Goal: Information Seeking & Learning: Learn about a topic

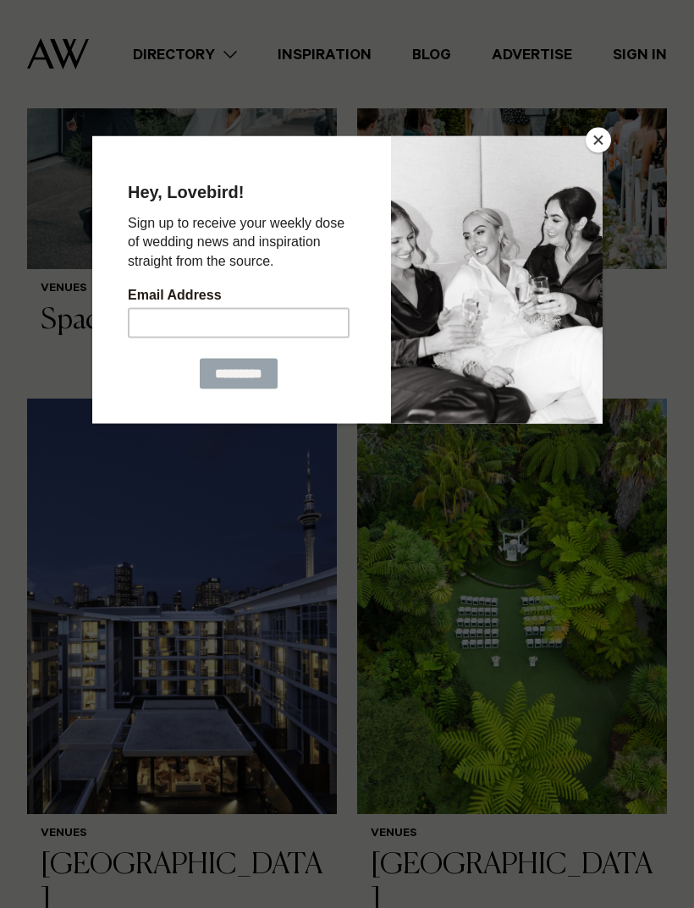
scroll to position [2537, 0]
click at [605, 144] on button "Close" at bounding box center [598, 140] width 25 height 25
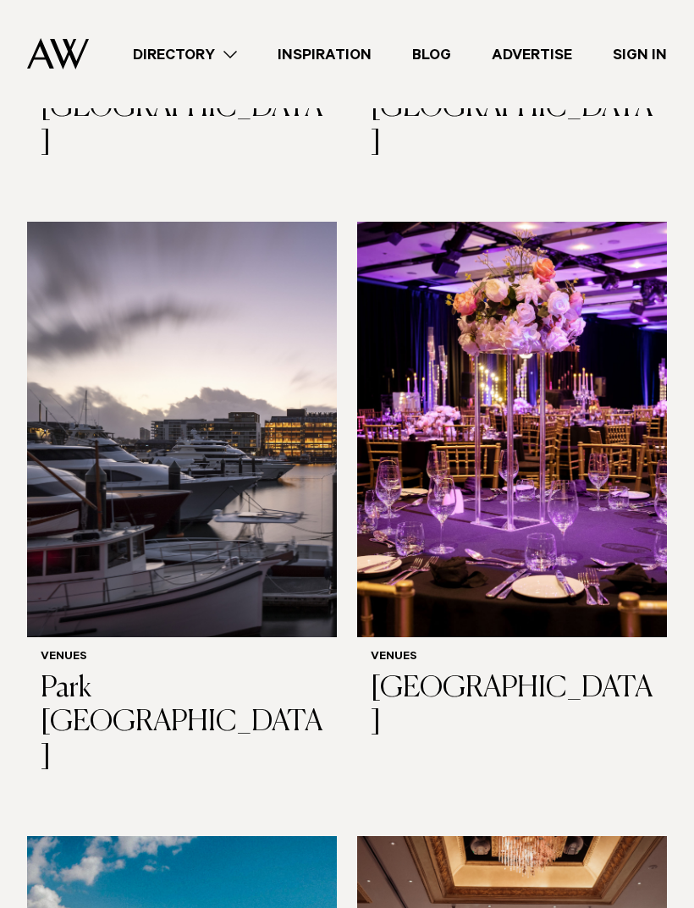
scroll to position [3310, 0]
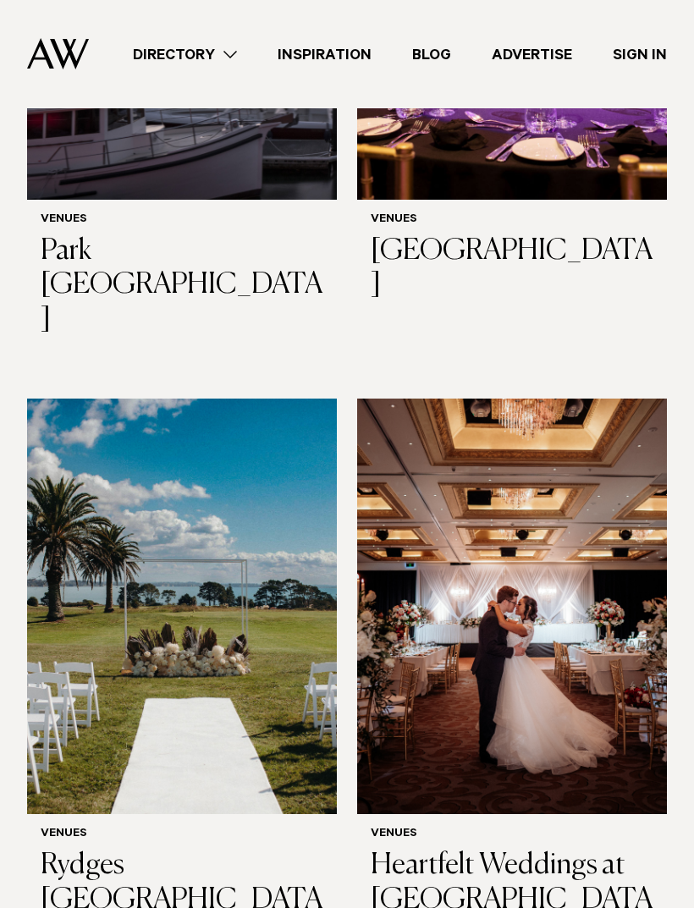
scroll to position [3732, 0]
click at [81, 468] on img at bounding box center [182, 607] width 310 height 416
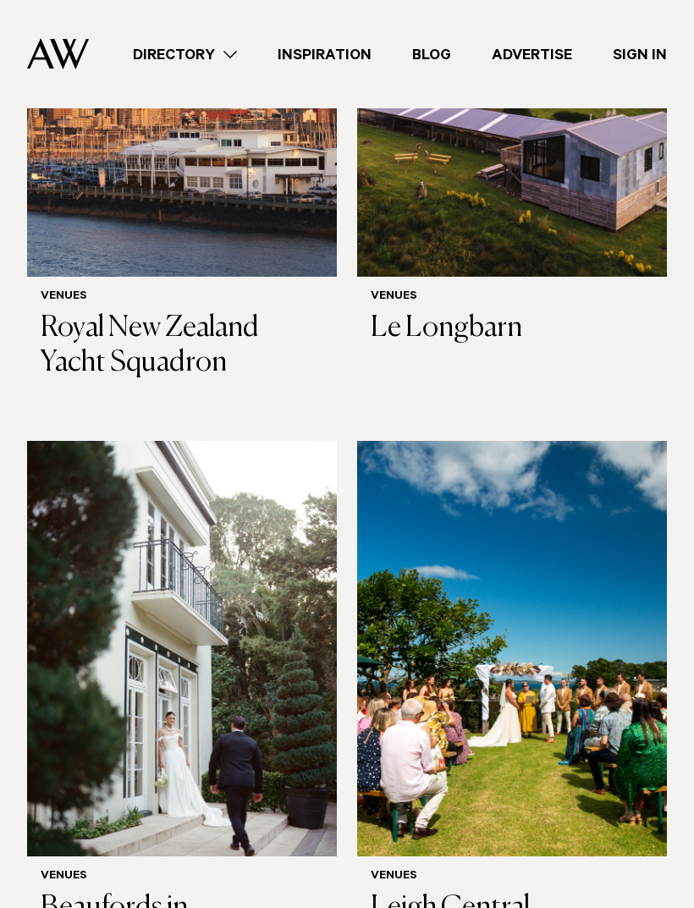
scroll to position [5540, 0]
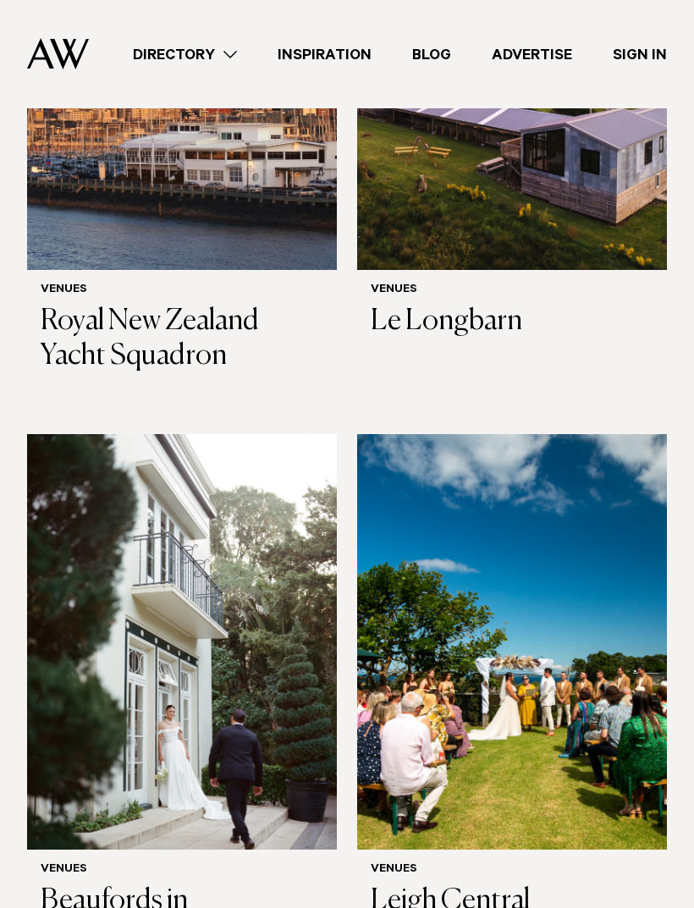
click at [66, 434] on img at bounding box center [182, 642] width 310 height 416
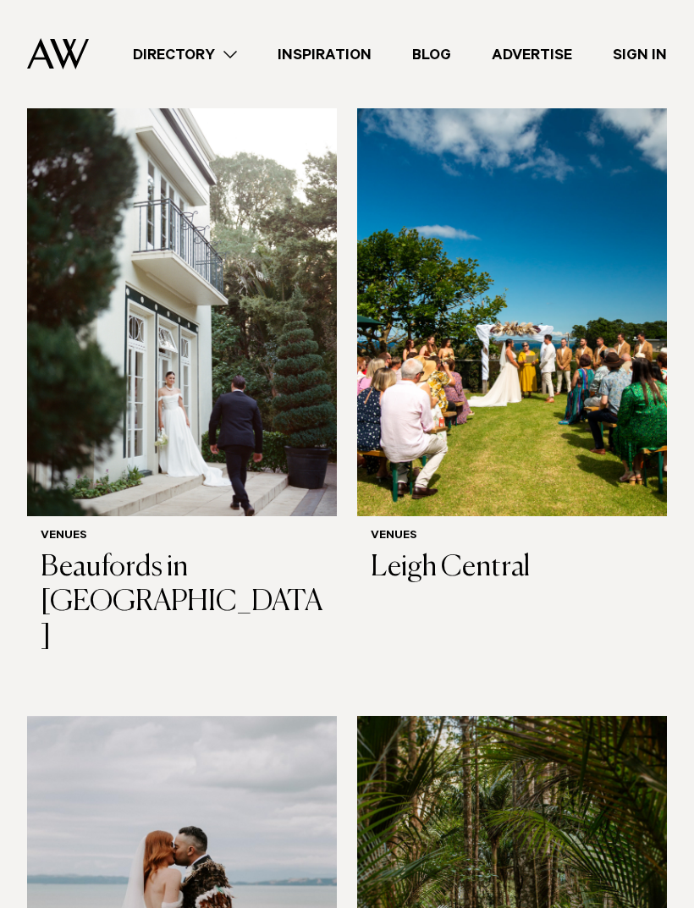
scroll to position [5874, 0]
click at [95, 716] on img at bounding box center [182, 924] width 310 height 416
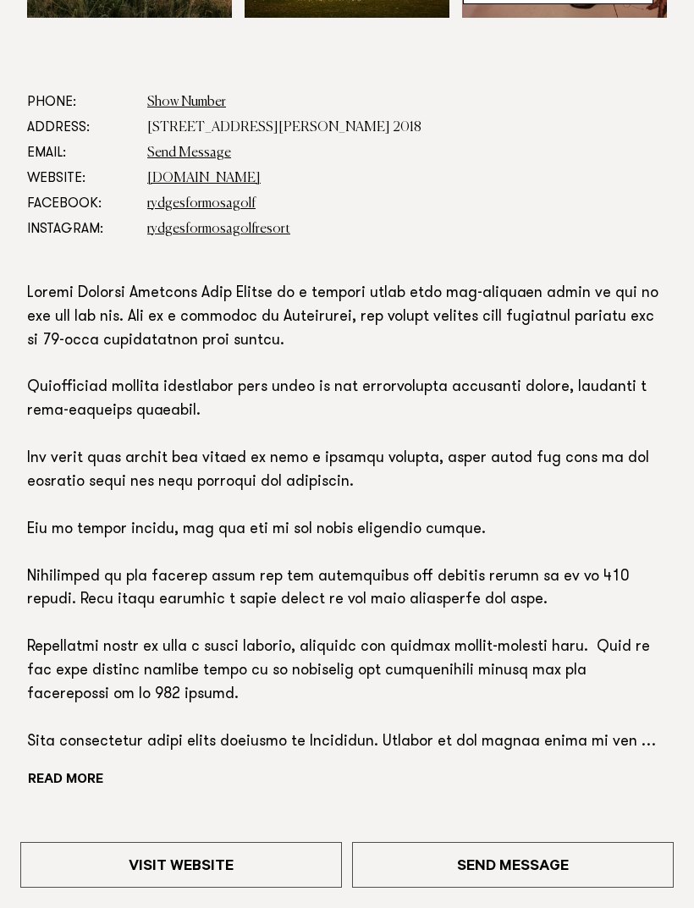
scroll to position [772, 0]
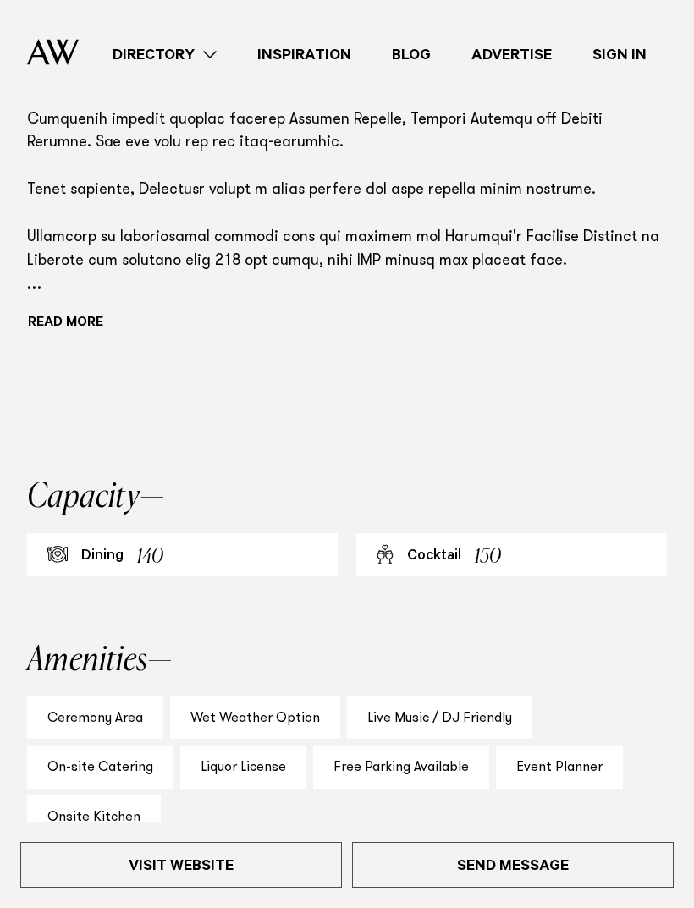
scroll to position [1210, 0]
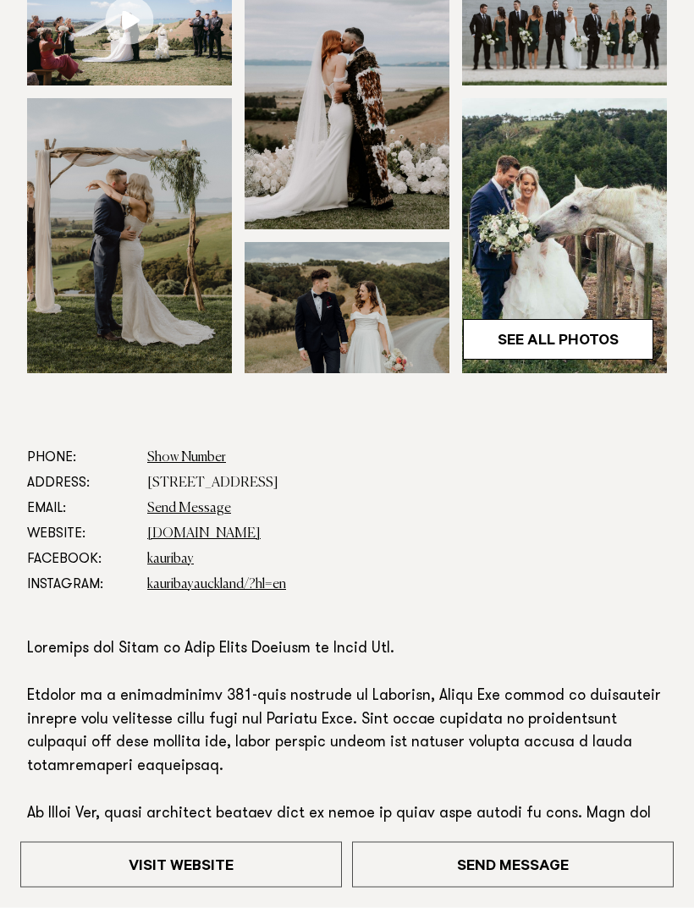
scroll to position [345, 0]
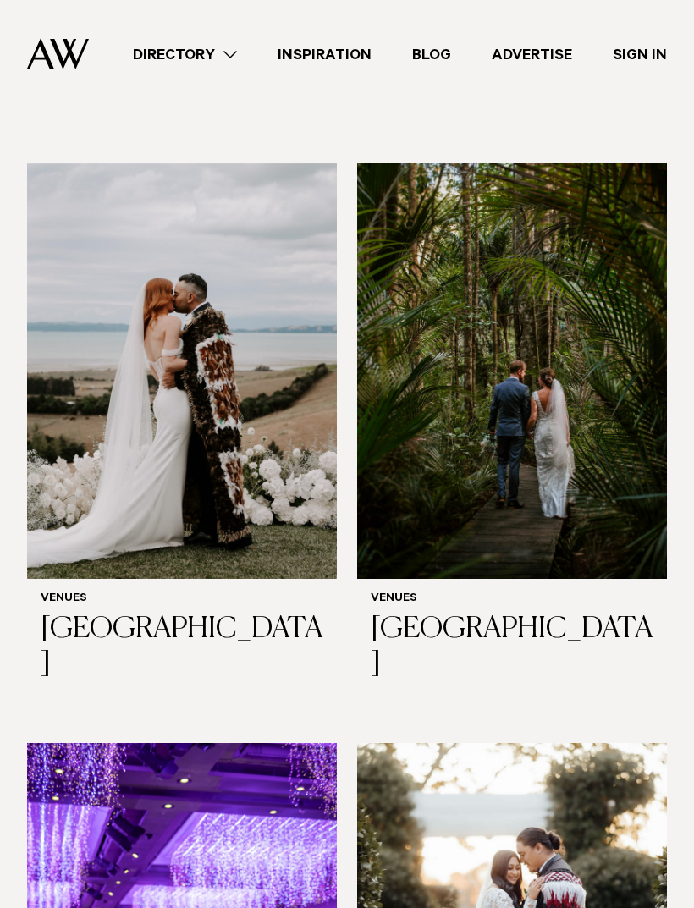
scroll to position [6428, 0]
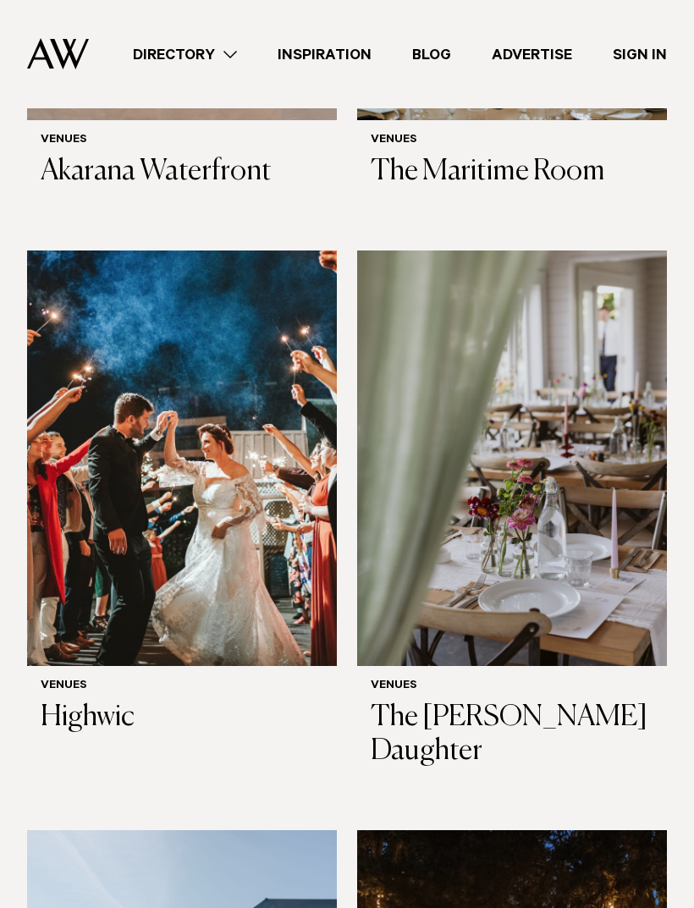
scroll to position [9206, 0]
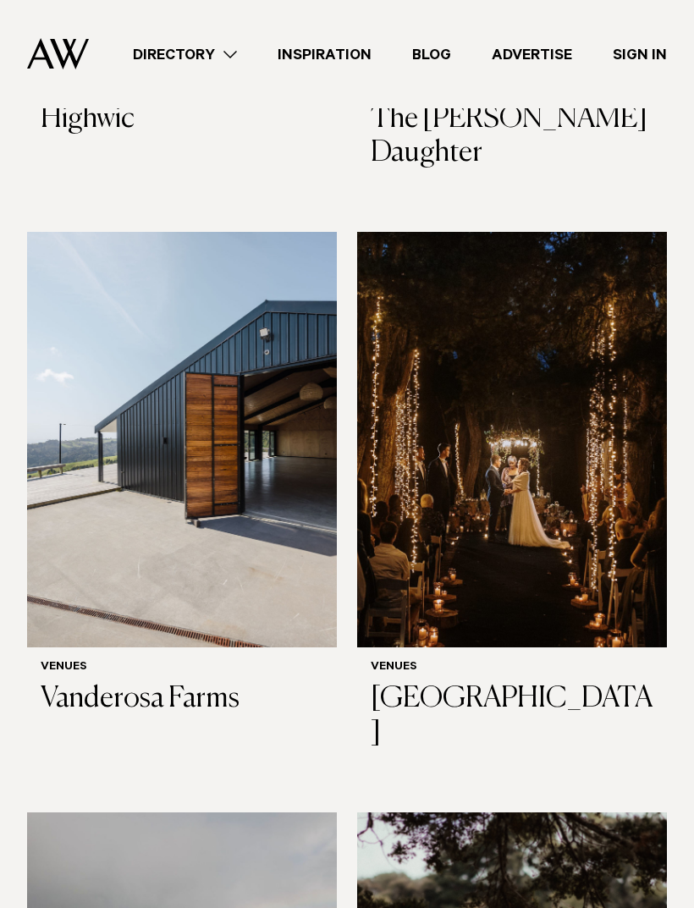
scroll to position [9941, 0]
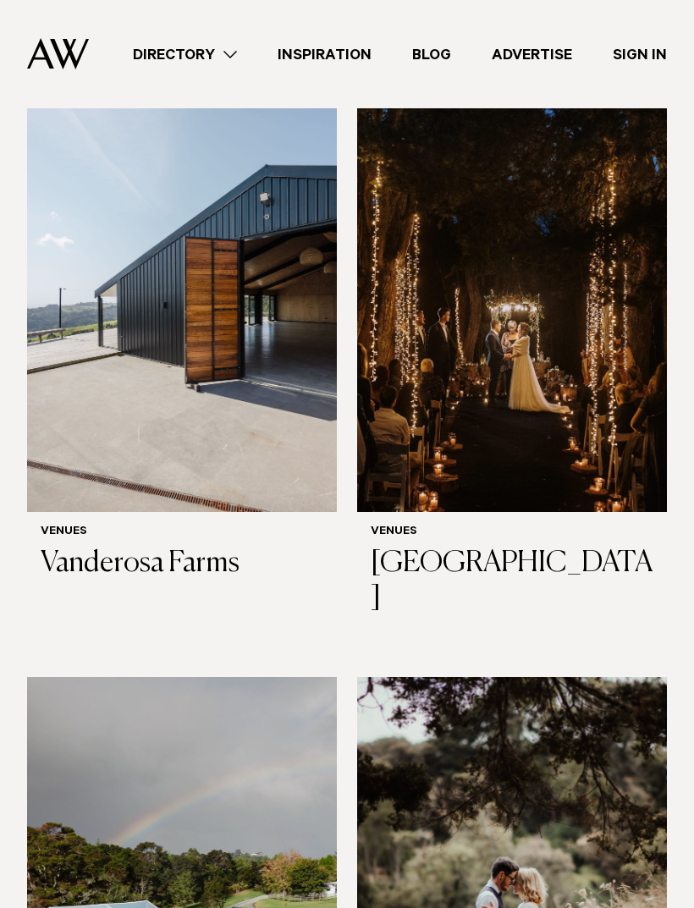
click at [104, 677] on img at bounding box center [182, 885] width 310 height 416
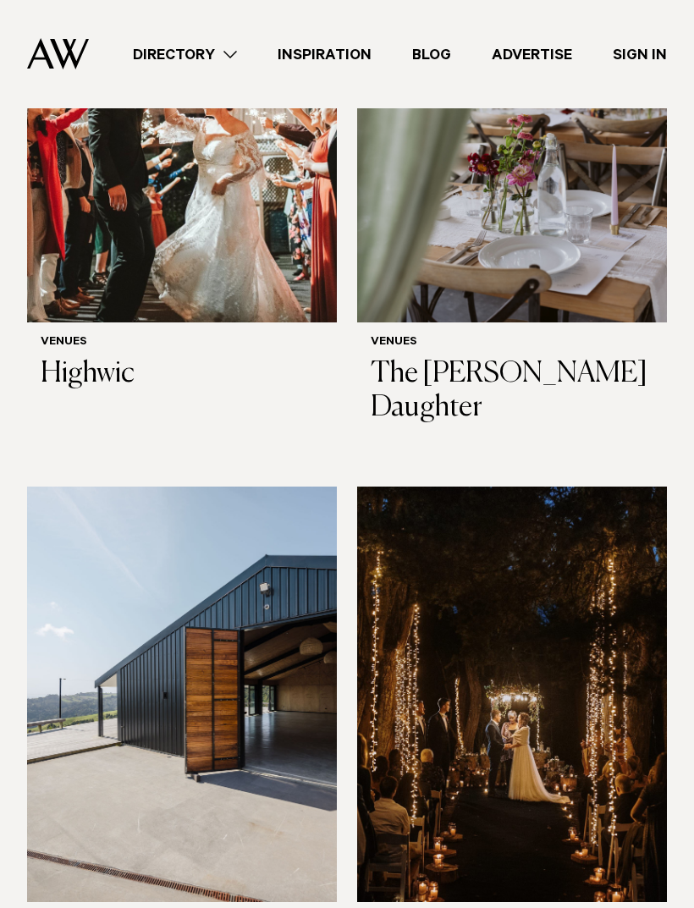
scroll to position [9549, 0]
click at [557, 908] on h6 "Venues" at bounding box center [512, 924] width 283 height 14
click at [611, 488] on img at bounding box center [512, 696] width 310 height 416
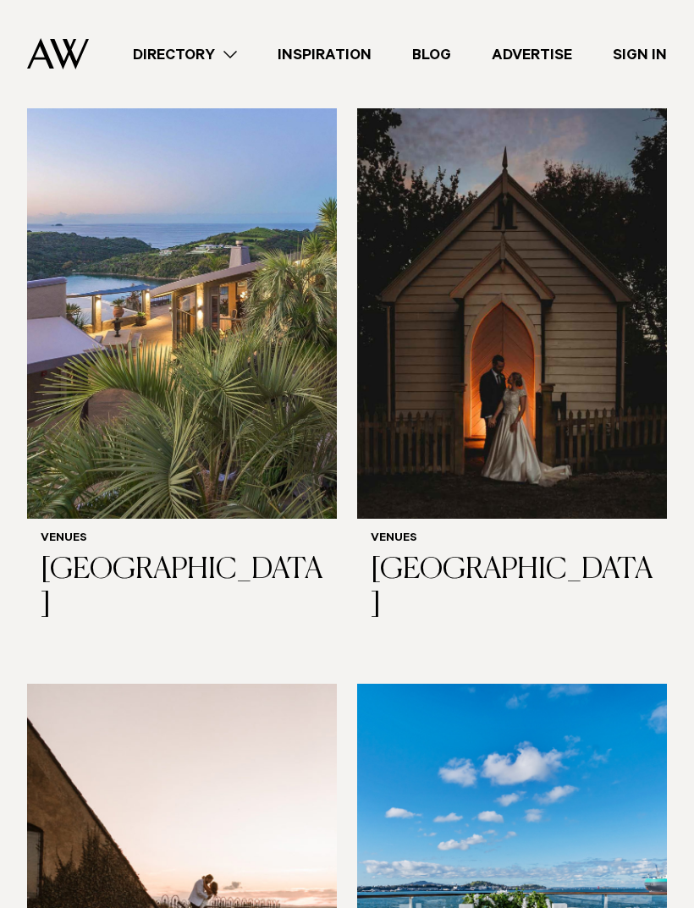
scroll to position [7648, 0]
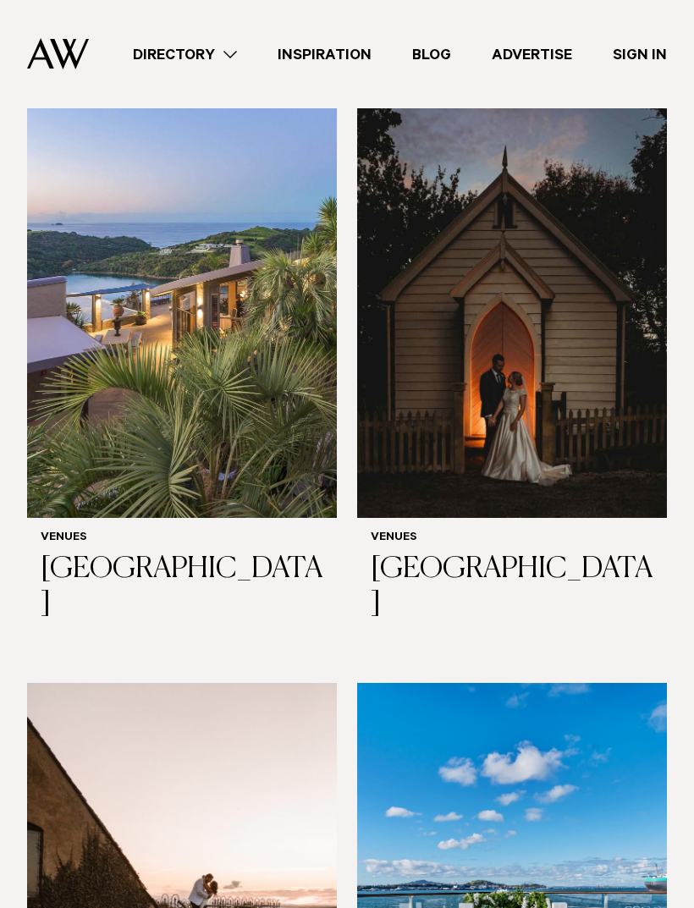
click at [548, 683] on img at bounding box center [512, 891] width 310 height 416
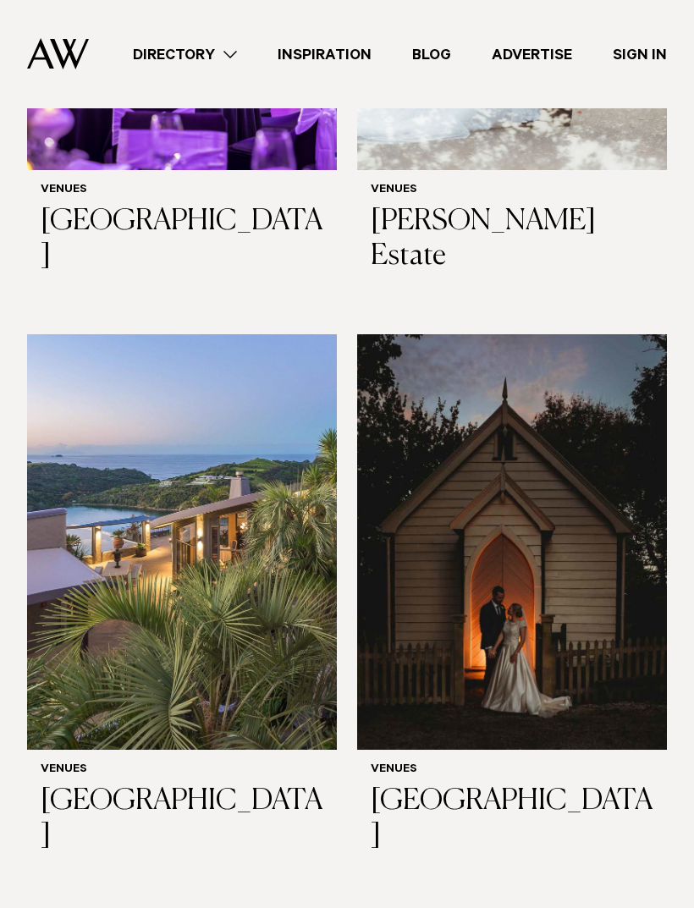
scroll to position [7415, 0]
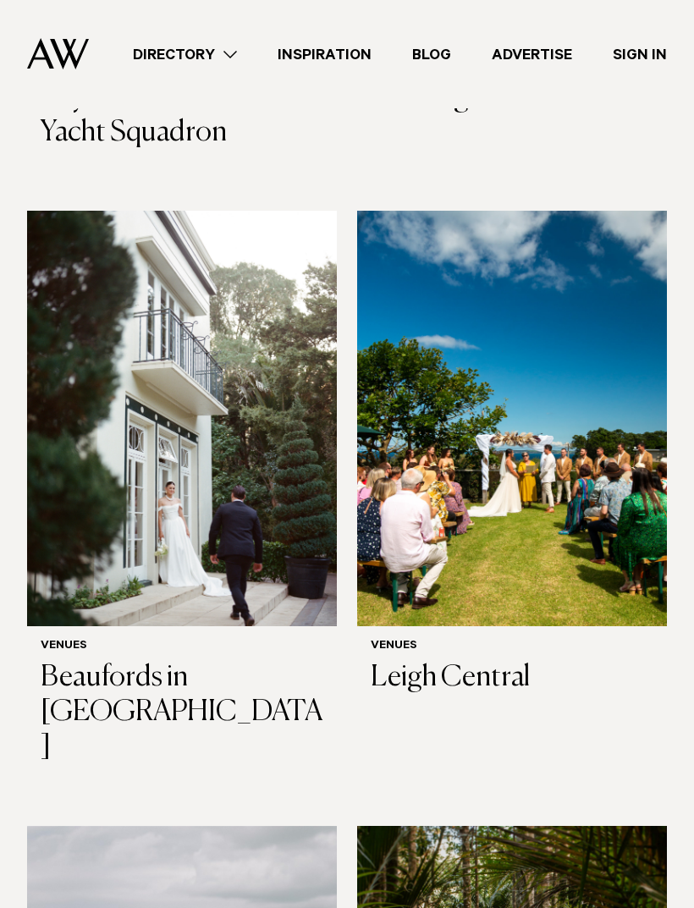
scroll to position [5767, 0]
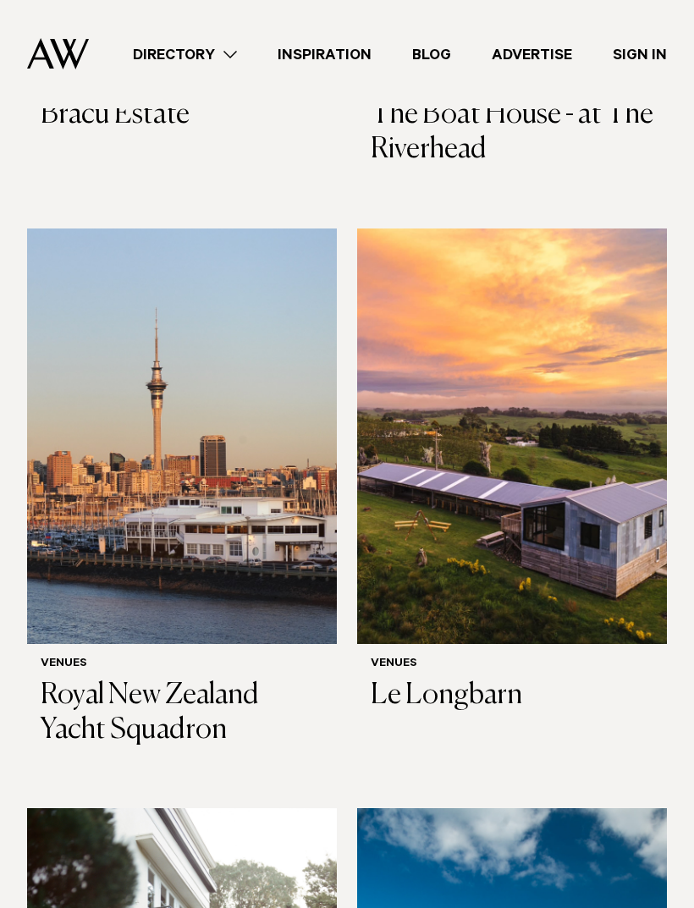
scroll to position [5166, 0]
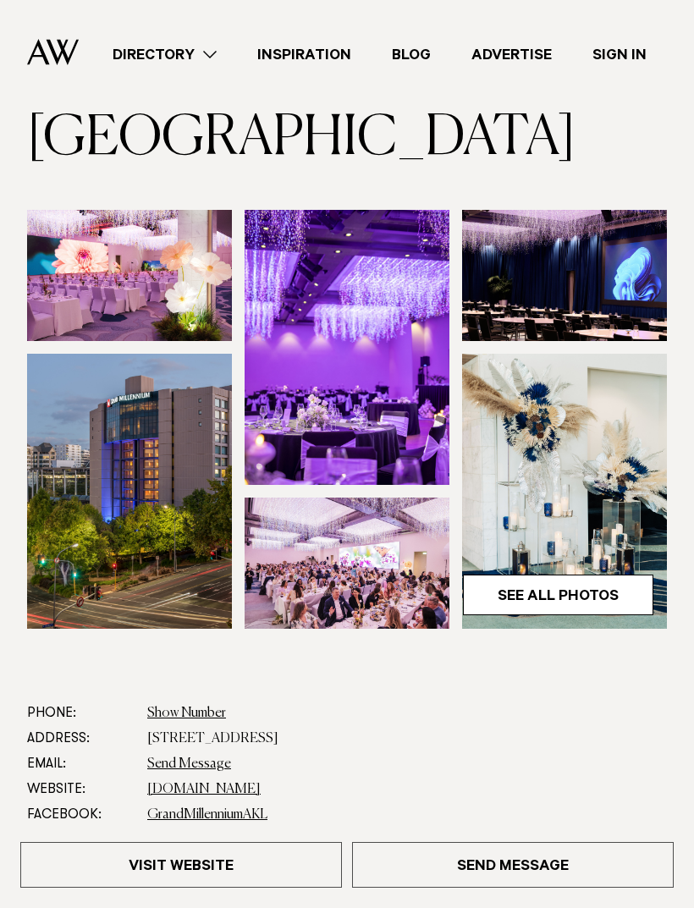
scroll to position [336, 0]
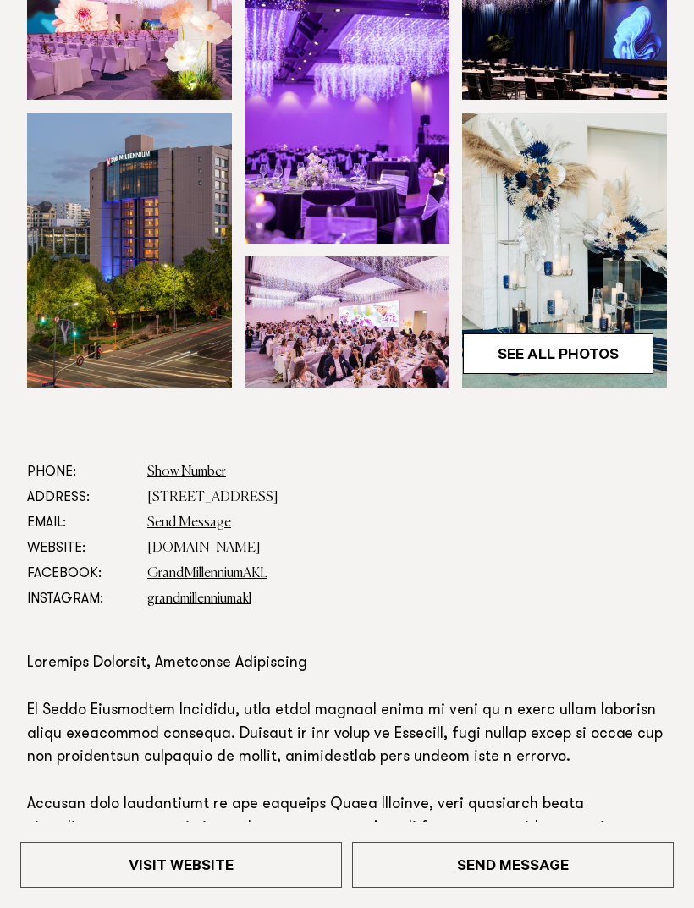
click at [607, 374] on link "See All Photos" at bounding box center [558, 354] width 190 height 41
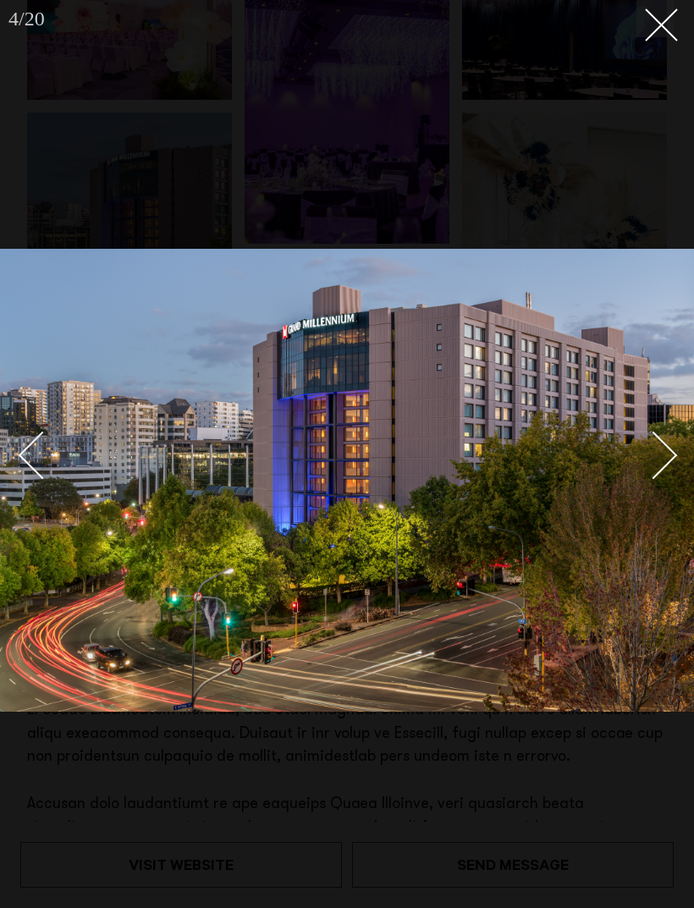
click at [660, 14] on icon at bounding box center [655, 18] width 20 height 20
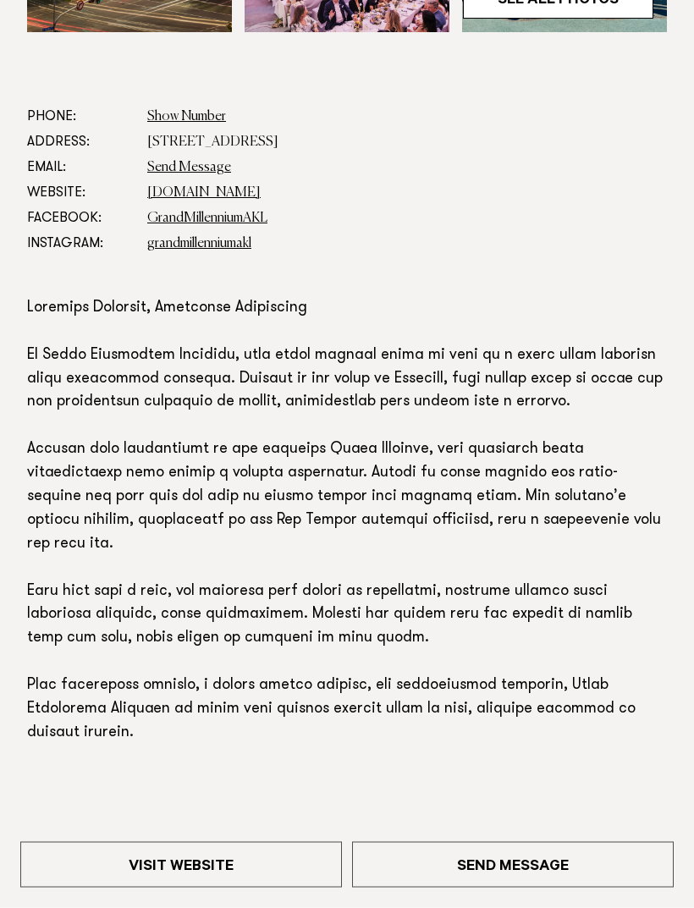
scroll to position [692, 0]
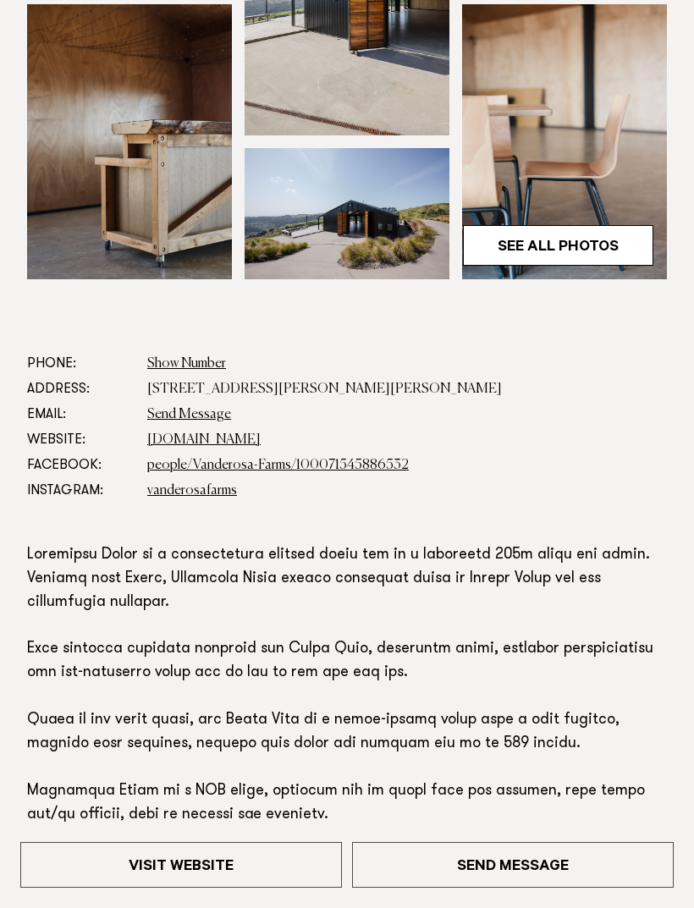
scroll to position [479, 0]
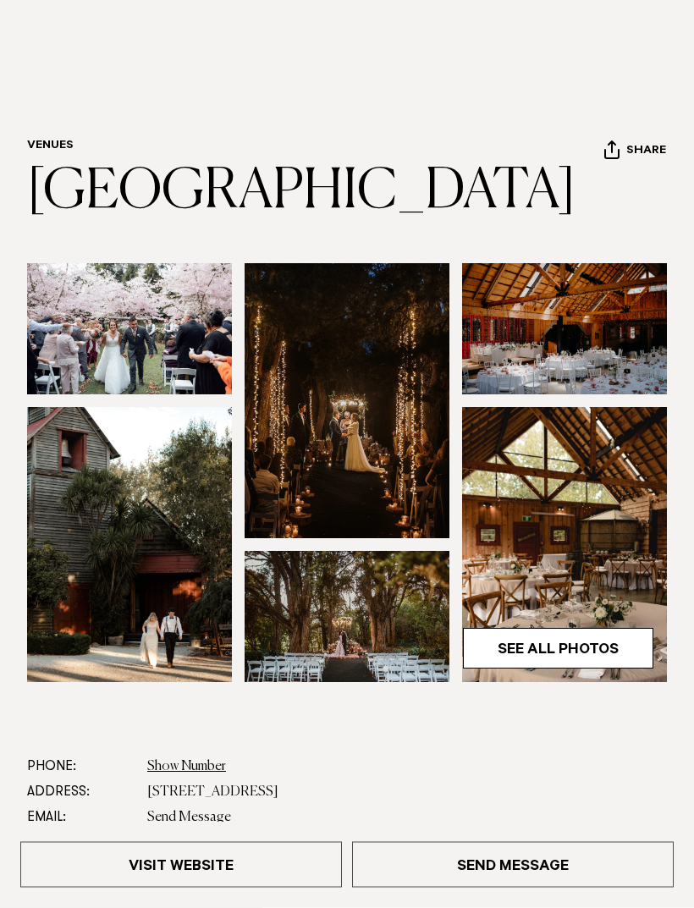
scroll to position [41, 0]
click at [583, 665] on link "See All Photos" at bounding box center [558, 648] width 190 height 41
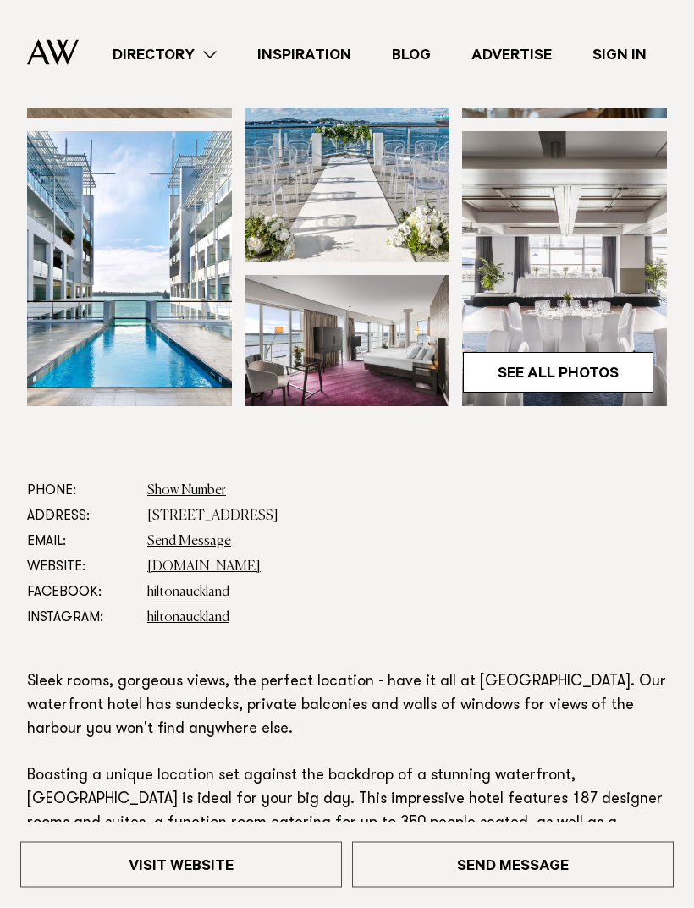
scroll to position [317, 0]
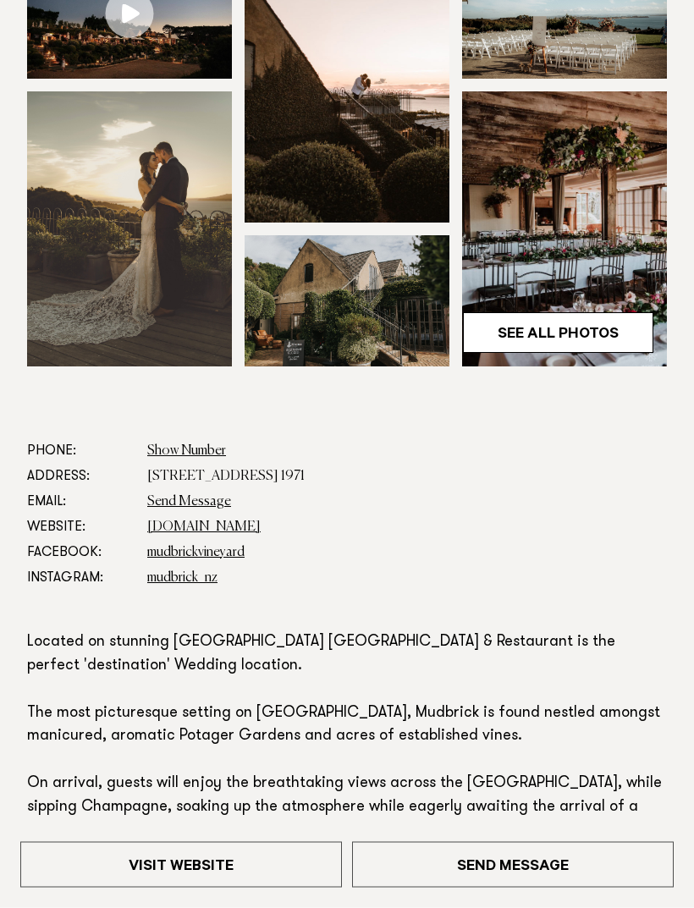
scroll to position [439, 0]
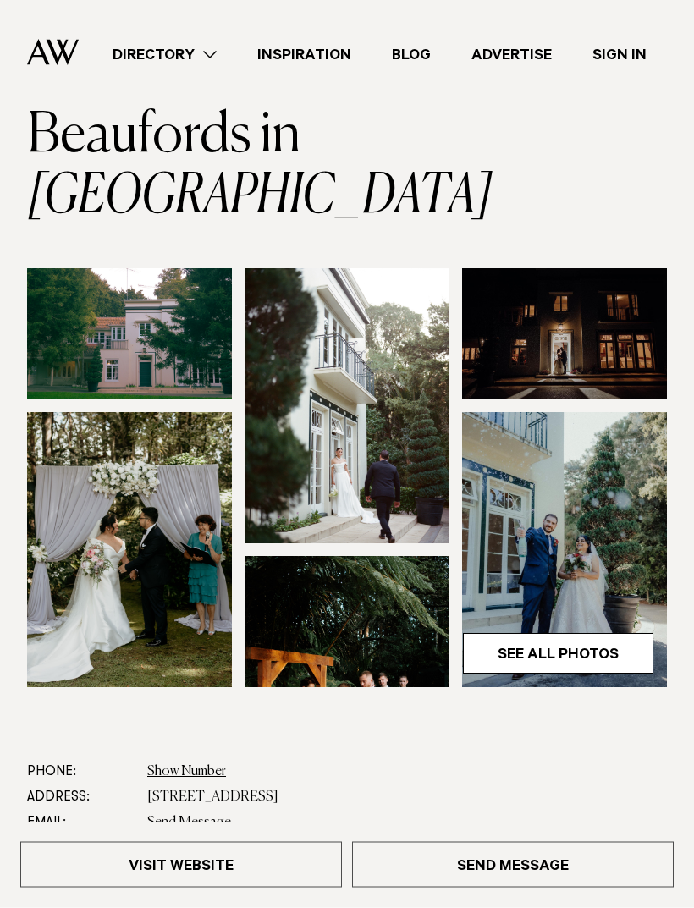
scroll to position [97, 0]
